Goal: Check status: Check status

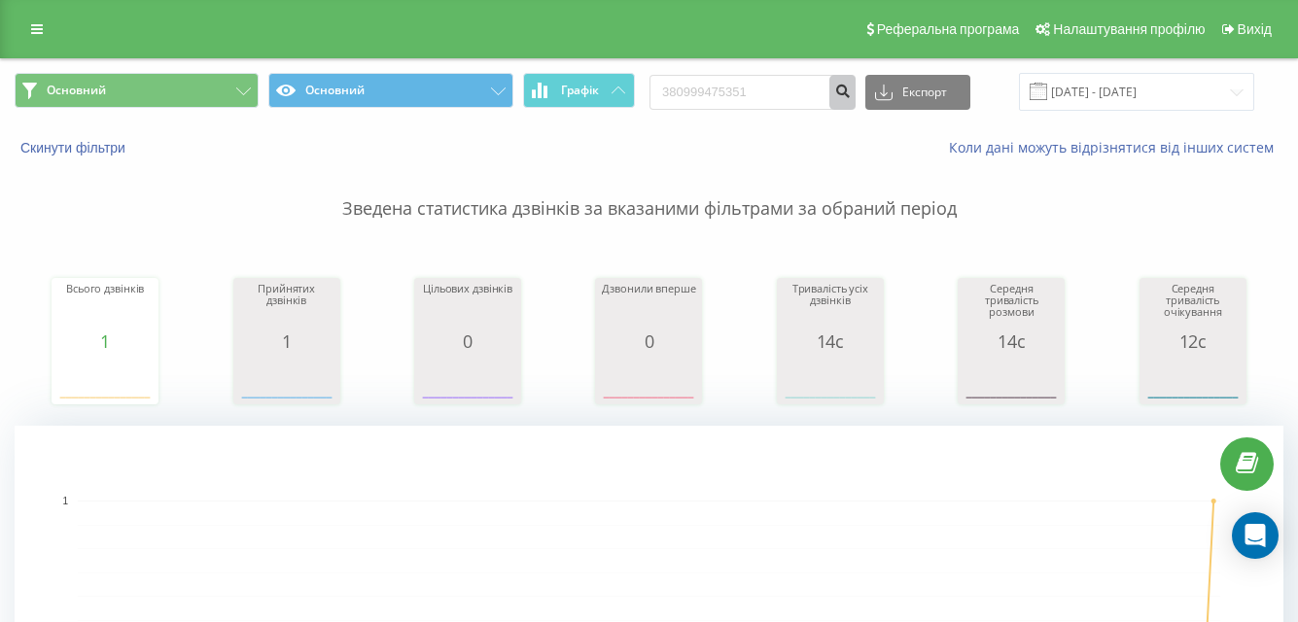
type input "380999475351"
click at [850, 90] on button "submit" at bounding box center [842, 92] width 26 height 35
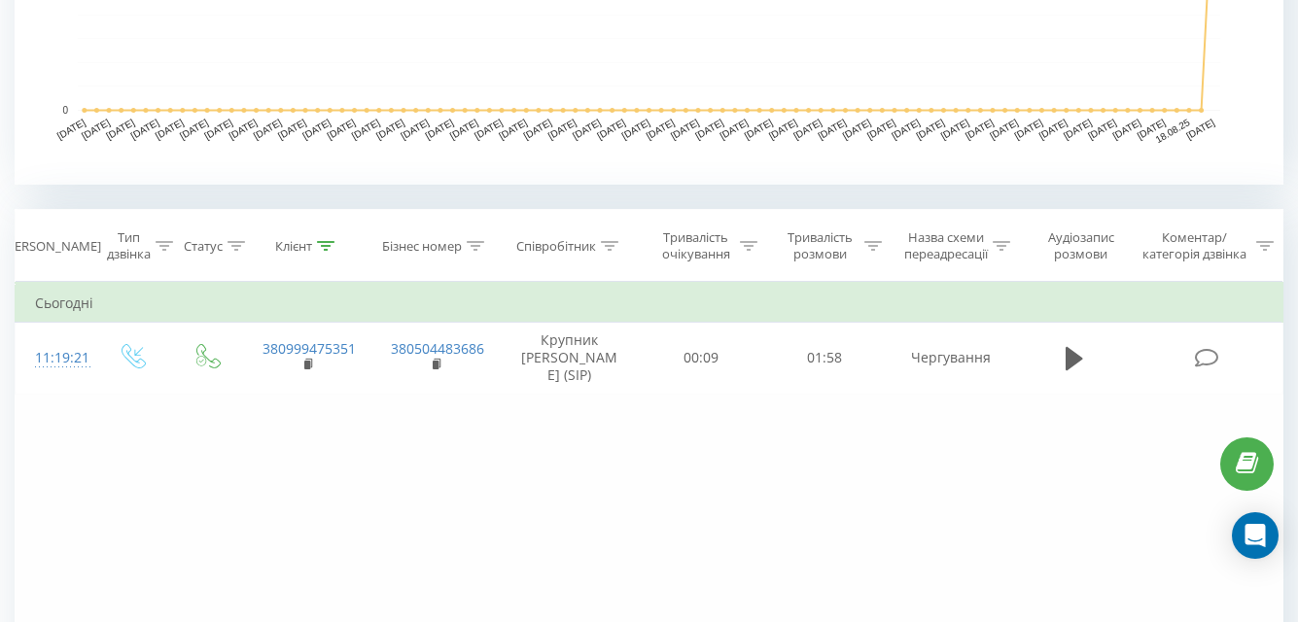
scroll to position [634, 0]
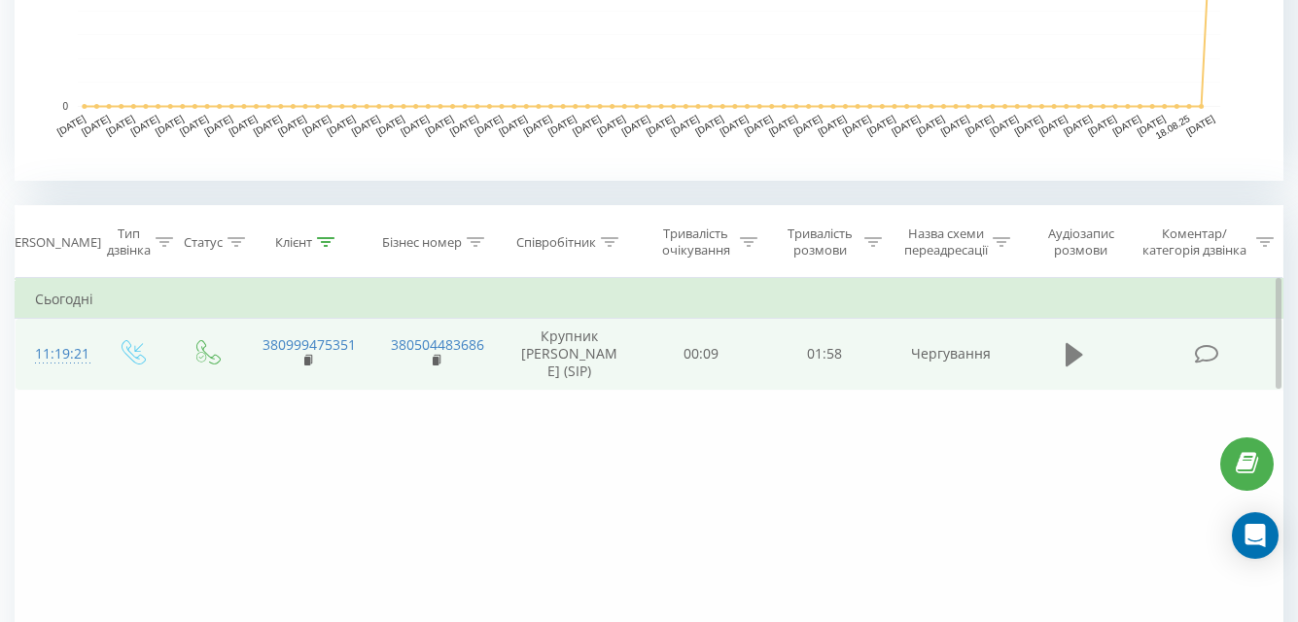
click at [1073, 369] on button at bounding box center [1074, 354] width 29 height 29
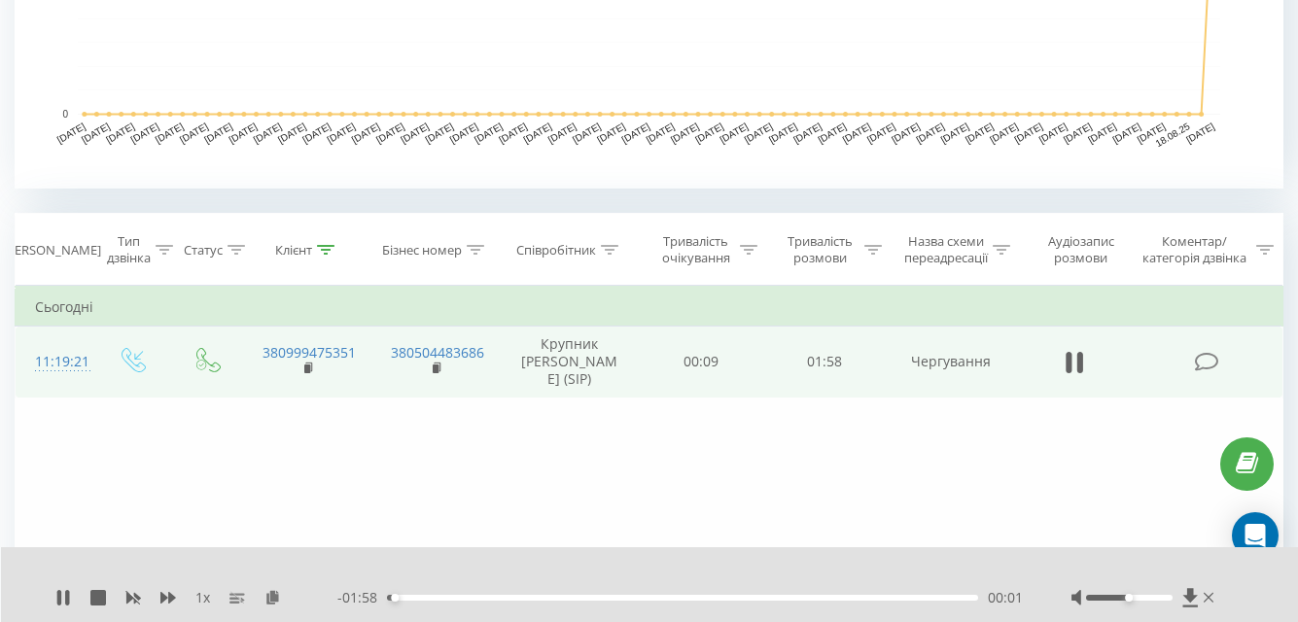
scroll to position [612, 0]
